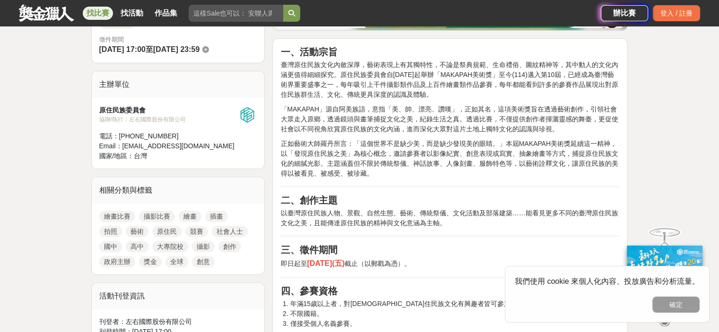
scroll to position [284, 0]
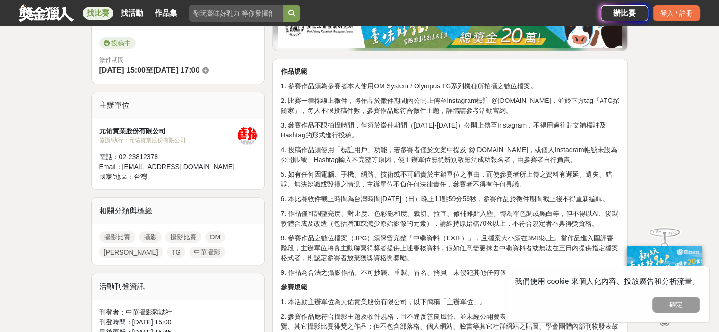
scroll to position [284, 0]
